Goal: Task Accomplishment & Management: Complete application form

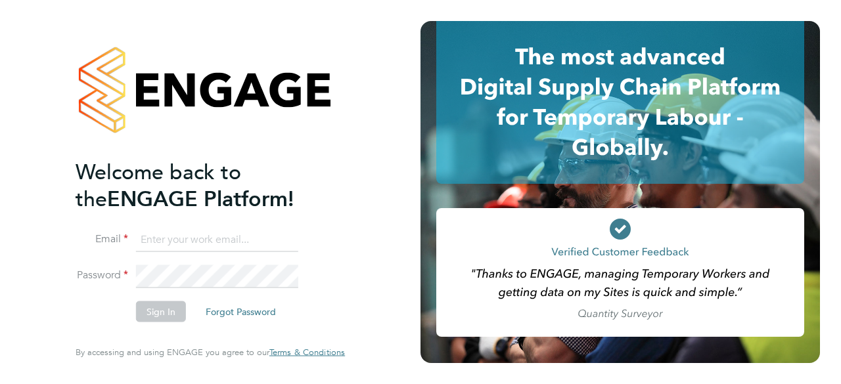
click at [151, 238] on input at bounding box center [217, 240] width 162 height 24
type input "[EMAIL_ADDRESS][DOMAIN_NAME]"
click at [168, 310] on button "Sign In" at bounding box center [161, 311] width 50 height 21
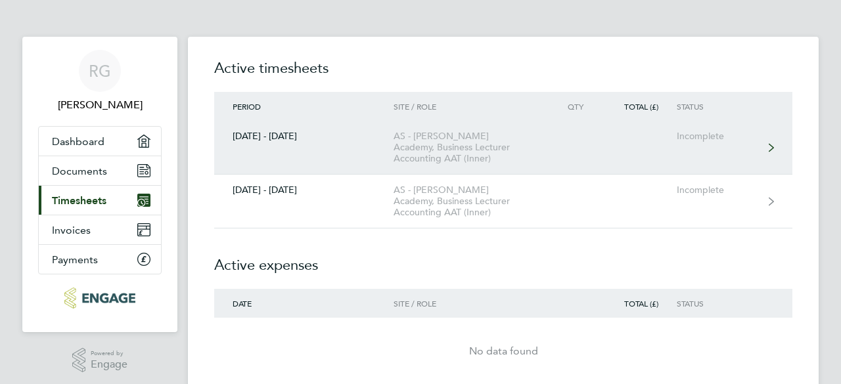
click at [490, 151] on div "AS - Attlee Academy, Business Lecturer Accounting AAT (Inner)" at bounding box center [468, 147] width 150 height 33
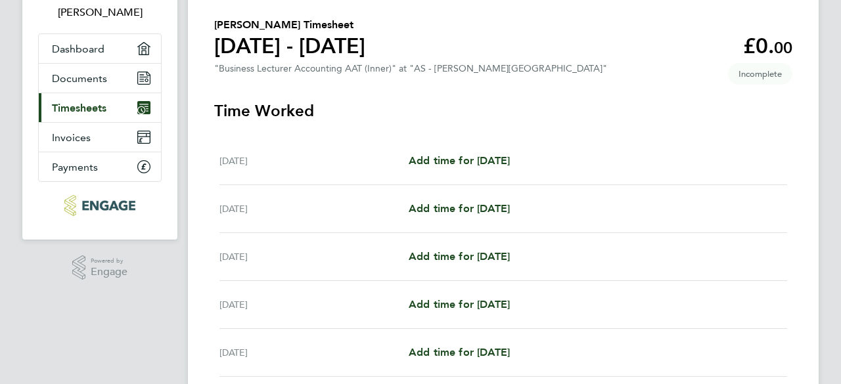
scroll to position [200, 0]
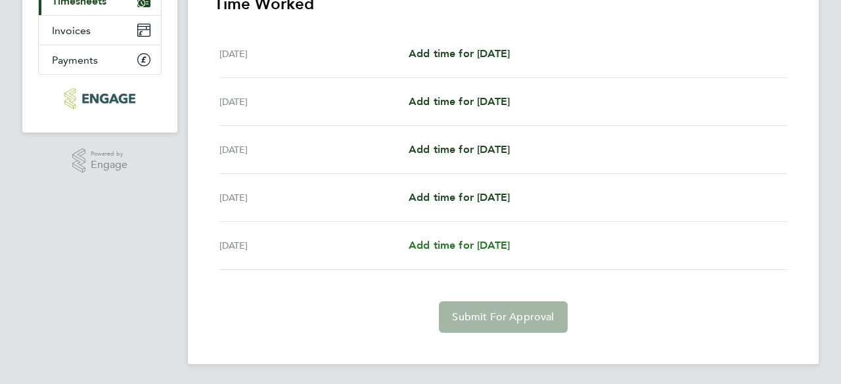
click at [476, 244] on span "Add time for Sun 28 Sep" at bounding box center [459, 245] width 101 height 12
select select "60"
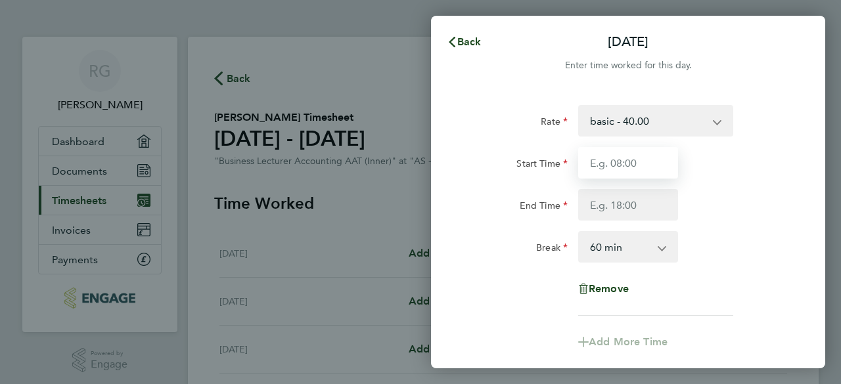
click at [617, 163] on input "Start Time" at bounding box center [628, 163] width 100 height 32
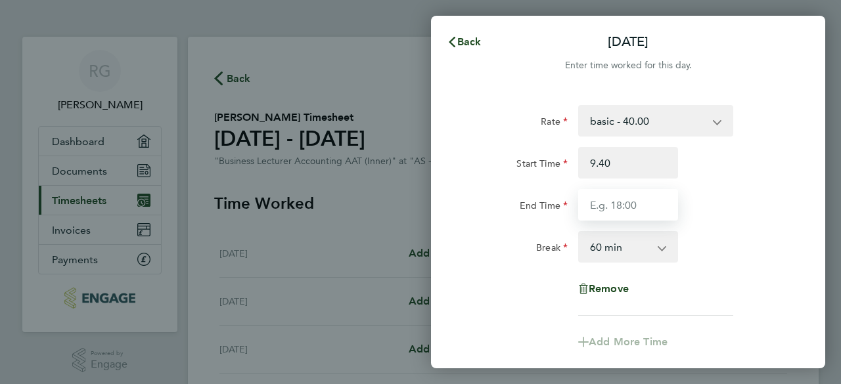
type input "09:40"
click at [594, 203] on input "End Time" at bounding box center [628, 205] width 100 height 32
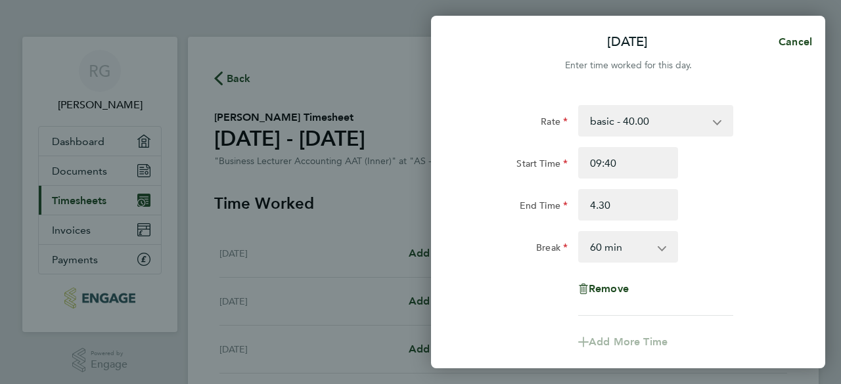
type input "04:30"
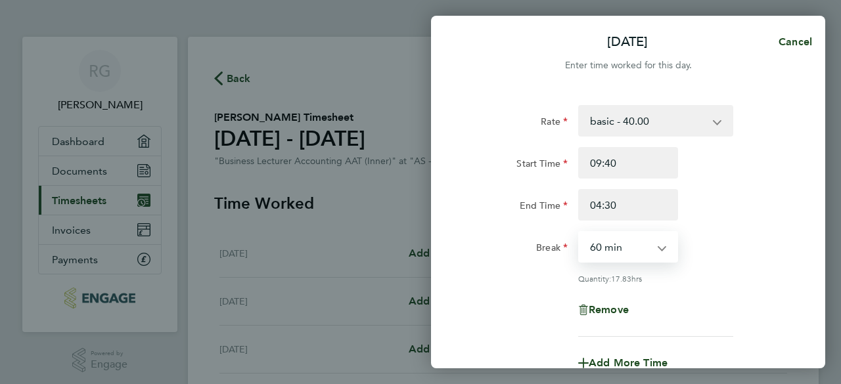
click at [620, 250] on select "0 min 15 min 30 min 45 min 60 min 75 min 90 min" at bounding box center [619, 247] width 81 height 29
select select "30"
click at [579, 233] on select "0 min 15 min 30 min 45 min 60 min 75 min 90 min" at bounding box center [619, 247] width 81 height 29
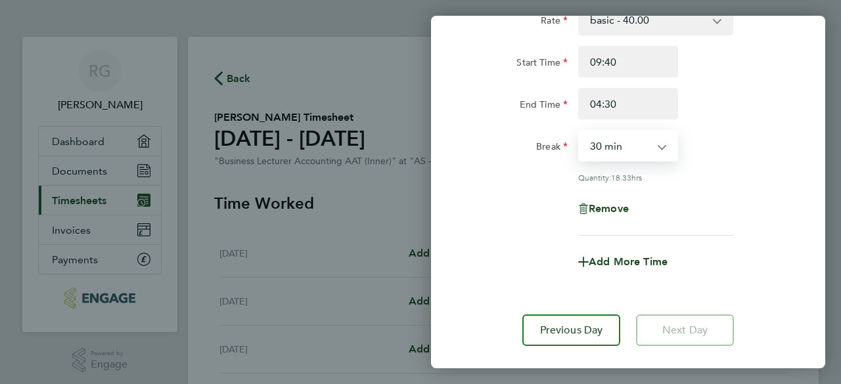
scroll to position [177, 0]
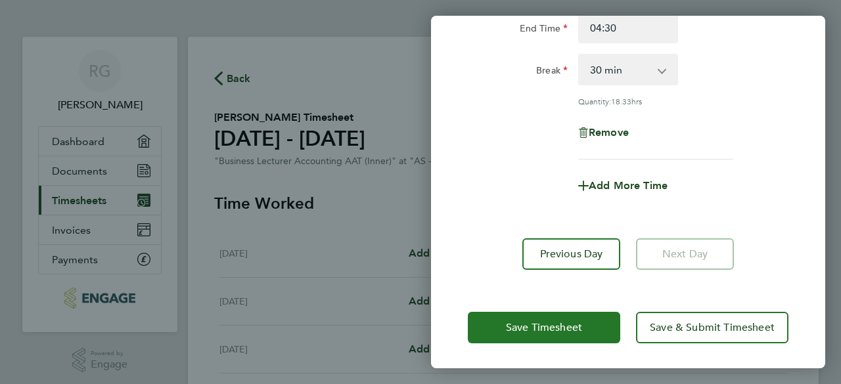
click at [590, 329] on button "Save Timesheet" at bounding box center [544, 328] width 152 height 32
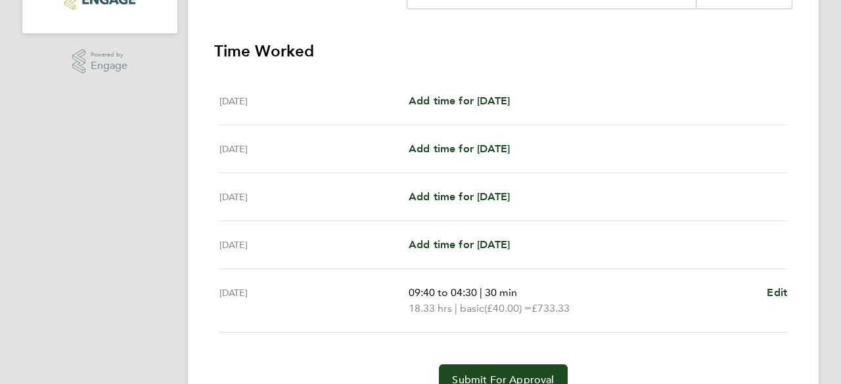
scroll to position [361, 0]
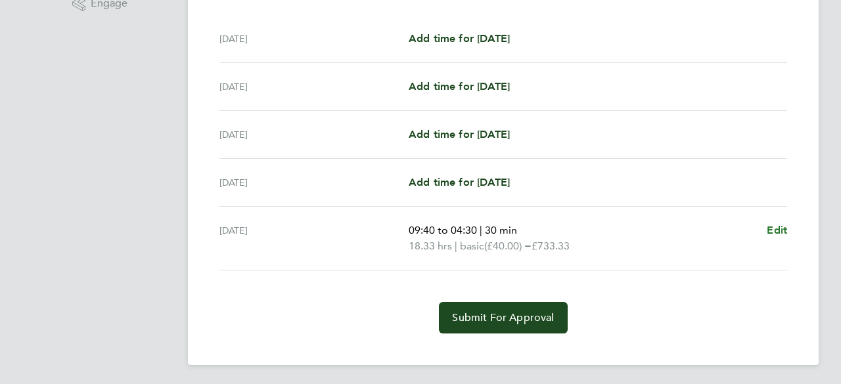
click at [776, 225] on span "Edit" at bounding box center [776, 230] width 20 height 12
select select "30"
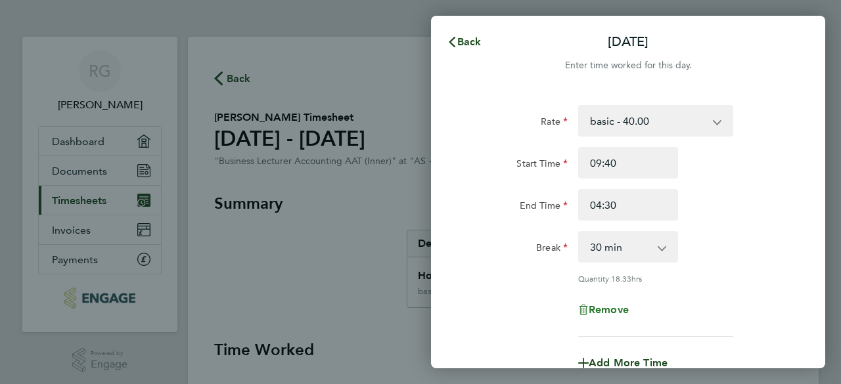
click at [621, 308] on span "Remove" at bounding box center [608, 309] width 40 height 12
select select "null"
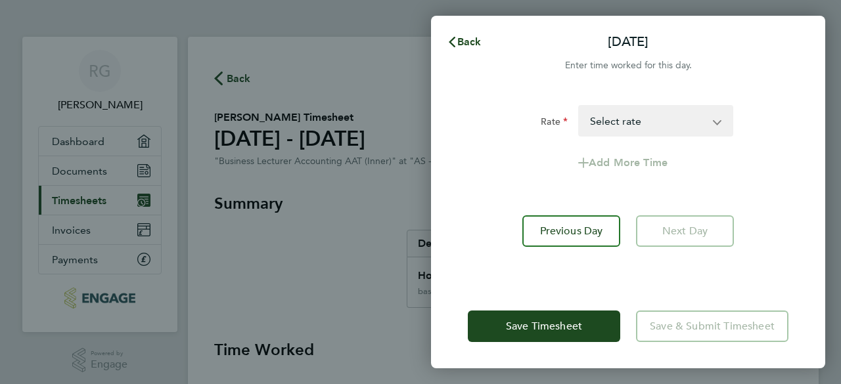
click at [364, 279] on div "Back Sun 28 Sep Enter time worked for this day. Rate basic - 40.00 Select rate …" at bounding box center [420, 192] width 841 height 384
click at [454, 37] on icon "button" at bounding box center [452, 42] width 7 height 11
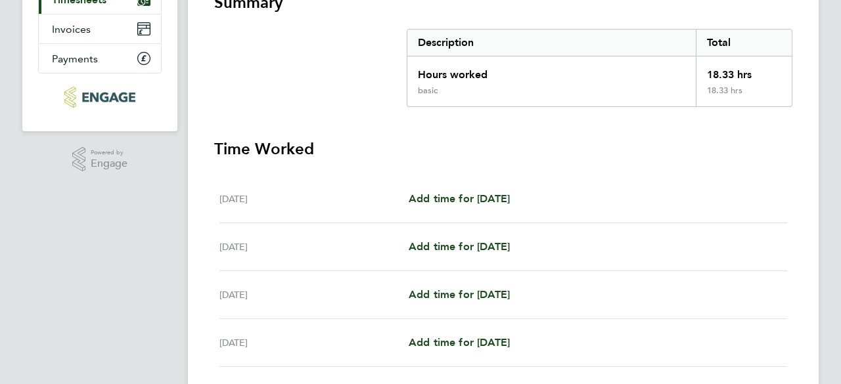
scroll to position [361, 0]
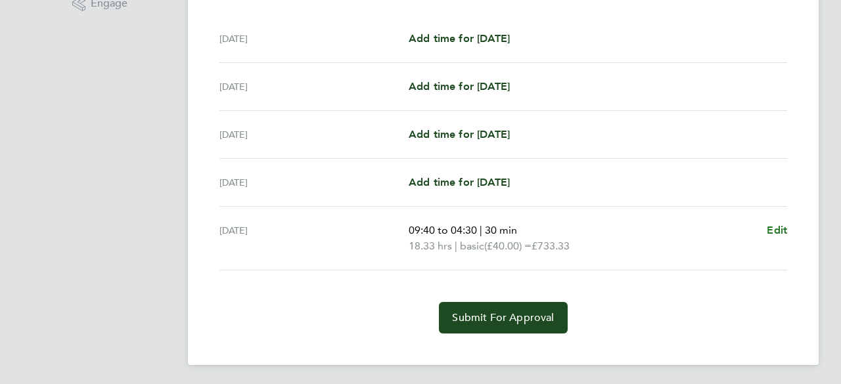
click at [778, 232] on span "Edit" at bounding box center [776, 230] width 20 height 12
select select "30"
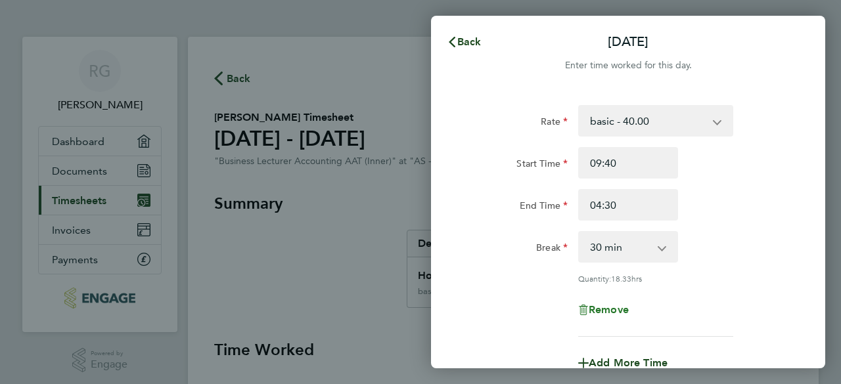
click at [588, 311] on span "Remove" at bounding box center [608, 309] width 40 height 12
select select "null"
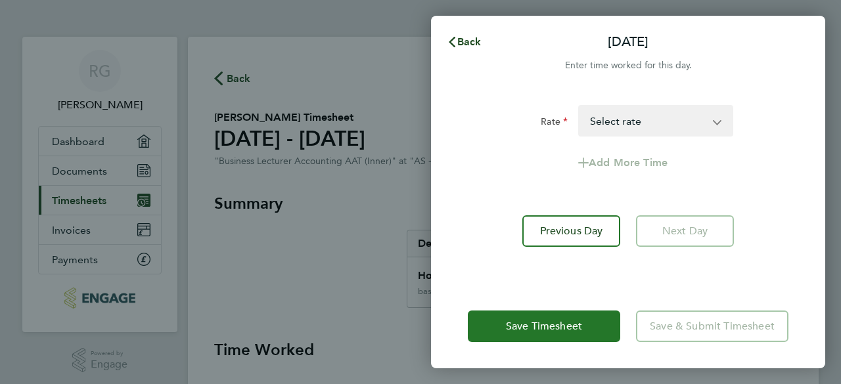
click at [586, 325] on button "Save Timesheet" at bounding box center [544, 327] width 152 height 32
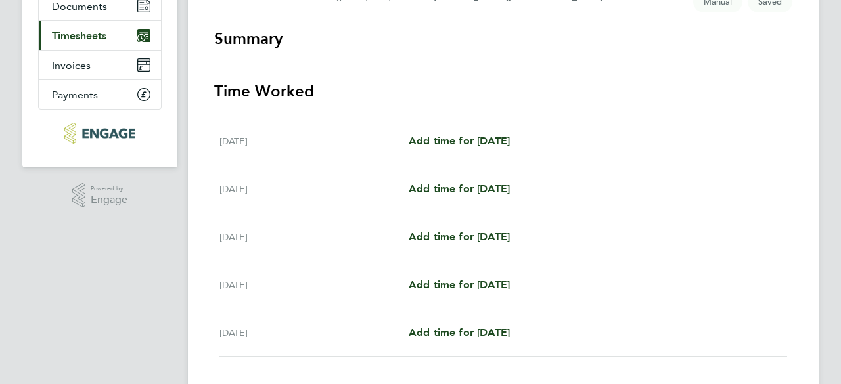
scroll to position [252, 0]
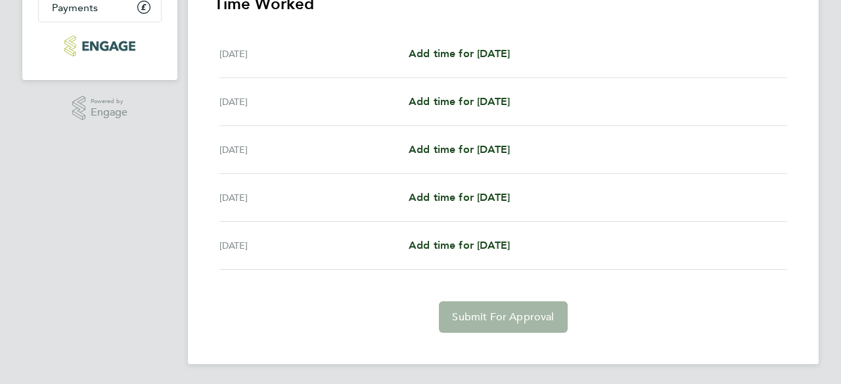
click at [79, 160] on app-navbar "RG Reena Gour Applications: Dashboard Documents Current page: Timesheets Invoic…" at bounding box center [99, 85] width 155 height 601
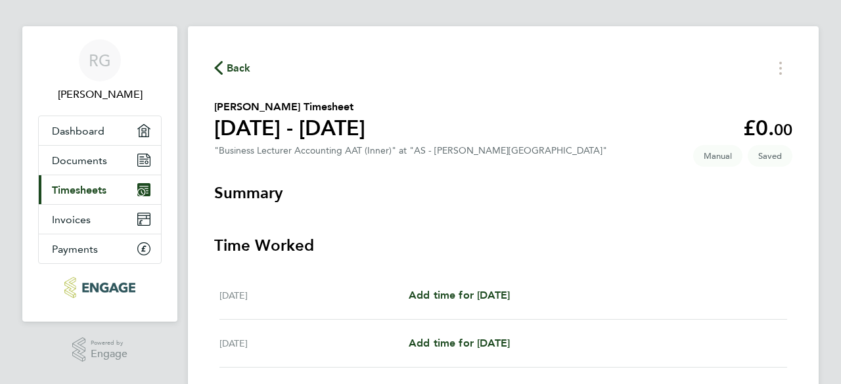
scroll to position [0, 0]
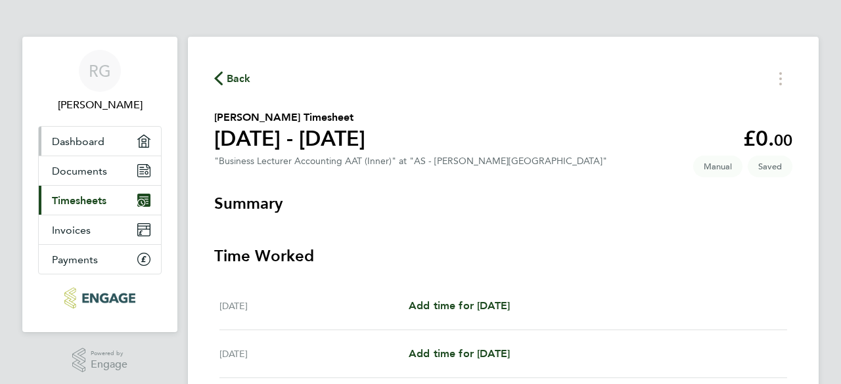
click at [85, 137] on span "Dashboard" at bounding box center [78, 141] width 53 height 12
